Goal: Transaction & Acquisition: Book appointment/travel/reservation

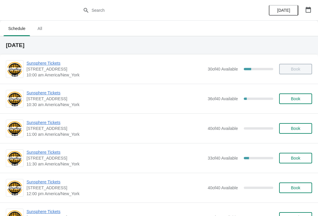
click at [55, 90] on span "Sunsphere Tickets" at bounding box center [115, 93] width 178 height 6
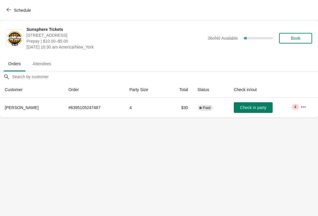
click at [247, 110] on span "Check in party" at bounding box center [253, 107] width 26 height 5
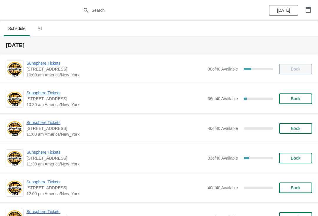
click at [308, 102] on button "Book" at bounding box center [295, 99] width 33 height 11
click at [300, 100] on span "Book" at bounding box center [295, 99] width 9 height 5
click at [55, 92] on span "Sunsphere Tickets" at bounding box center [115, 93] width 178 height 6
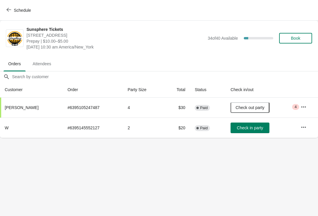
click at [307, 40] on button "Book" at bounding box center [295, 38] width 33 height 11
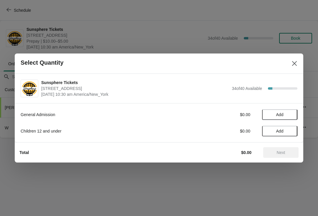
click at [289, 117] on button "Add" at bounding box center [279, 115] width 35 height 11
click at [292, 115] on icon at bounding box center [290, 115] width 6 height 6
click at [288, 116] on icon at bounding box center [290, 115] width 6 height 6
click at [287, 136] on button "Add" at bounding box center [279, 131] width 35 height 11
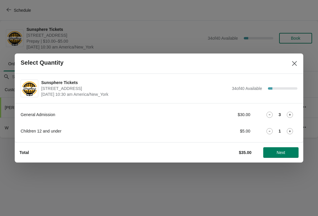
click at [280, 153] on span "Next" at bounding box center [281, 152] width 9 height 5
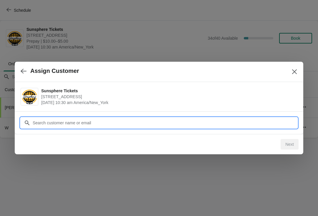
click at [261, 138] on div "Assign Customer Sunsphere Tickets 810 Clinch Avenue, Knoxville, TN, USA October…" at bounding box center [159, 138] width 318 height 0
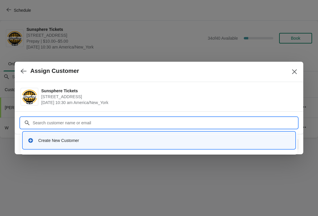
click at [223, 137] on div "Create New Customer" at bounding box center [158, 141] width 267 height 12
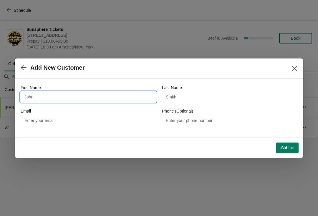
click at [134, 99] on input "First Name" at bounding box center [88, 97] width 135 height 11
type input "W"
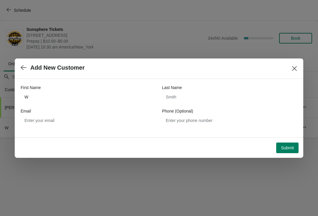
click at [289, 144] on button "Submit" at bounding box center [287, 148] width 22 height 11
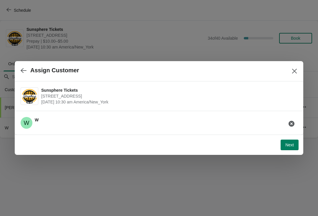
click at [295, 142] on button "Next" at bounding box center [290, 145] width 18 height 11
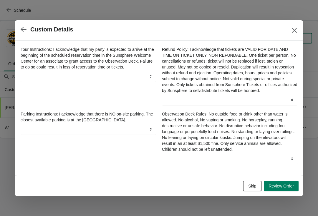
click at [257, 180] on div "Skip Review Order" at bounding box center [157, 183] width 284 height 15
click at [250, 189] on span "Skip" at bounding box center [252, 186] width 8 height 5
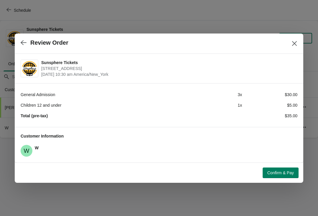
click at [282, 168] on button "Confirm & Pay" at bounding box center [281, 173] width 36 height 11
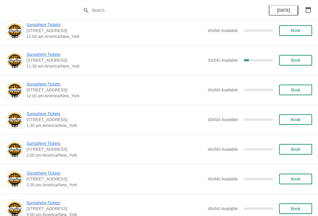
scroll to position [100, 0]
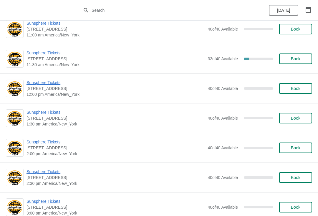
click at [52, 53] on span "Sunsphere Tickets" at bounding box center [115, 53] width 178 height 6
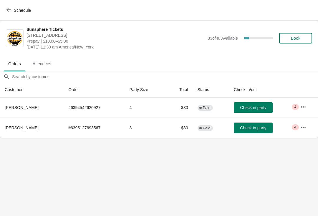
click at [266, 132] on button "Check in party" at bounding box center [253, 128] width 39 height 11
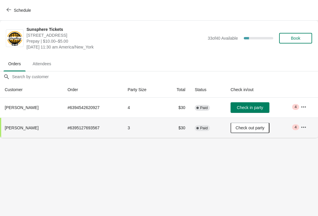
click at [252, 104] on button "Check in party" at bounding box center [250, 107] width 39 height 11
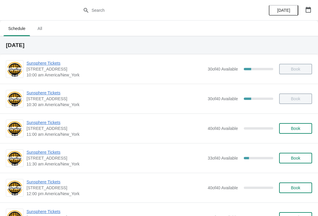
click at [296, 132] on button "Book" at bounding box center [295, 128] width 33 height 11
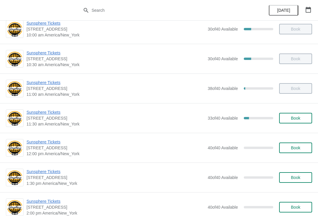
scroll to position [39, 0]
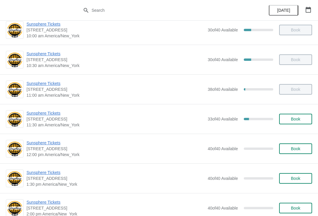
click at [309, 122] on button "Book" at bounding box center [295, 119] width 33 height 11
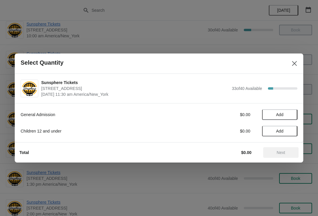
click at [293, 112] on button "Add" at bounding box center [279, 115] width 35 height 11
click at [290, 115] on icon at bounding box center [290, 115] width 2 height 2
click at [284, 155] on span "Next" at bounding box center [281, 152] width 9 height 5
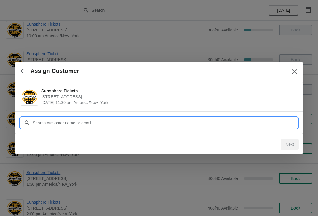
click at [253, 122] on input "Customer" at bounding box center [164, 123] width 265 height 11
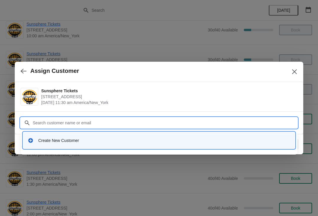
click at [115, 133] on div "Create New Customer" at bounding box center [159, 140] width 272 height 17
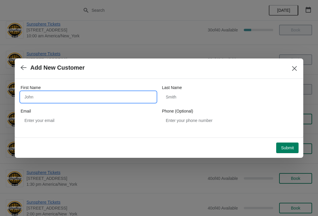
click at [99, 101] on input "First Name" at bounding box center [88, 97] width 135 height 11
type input "W"
